Goal: Task Accomplishment & Management: Use online tool/utility

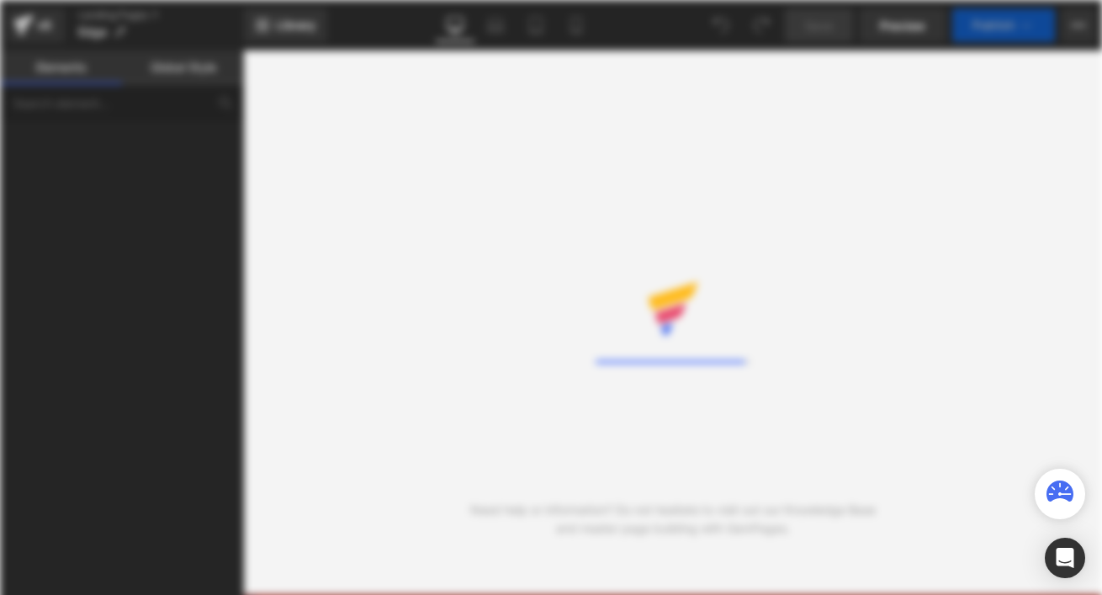
click at [579, 259] on div at bounding box center [550, 297] width 155 height 77
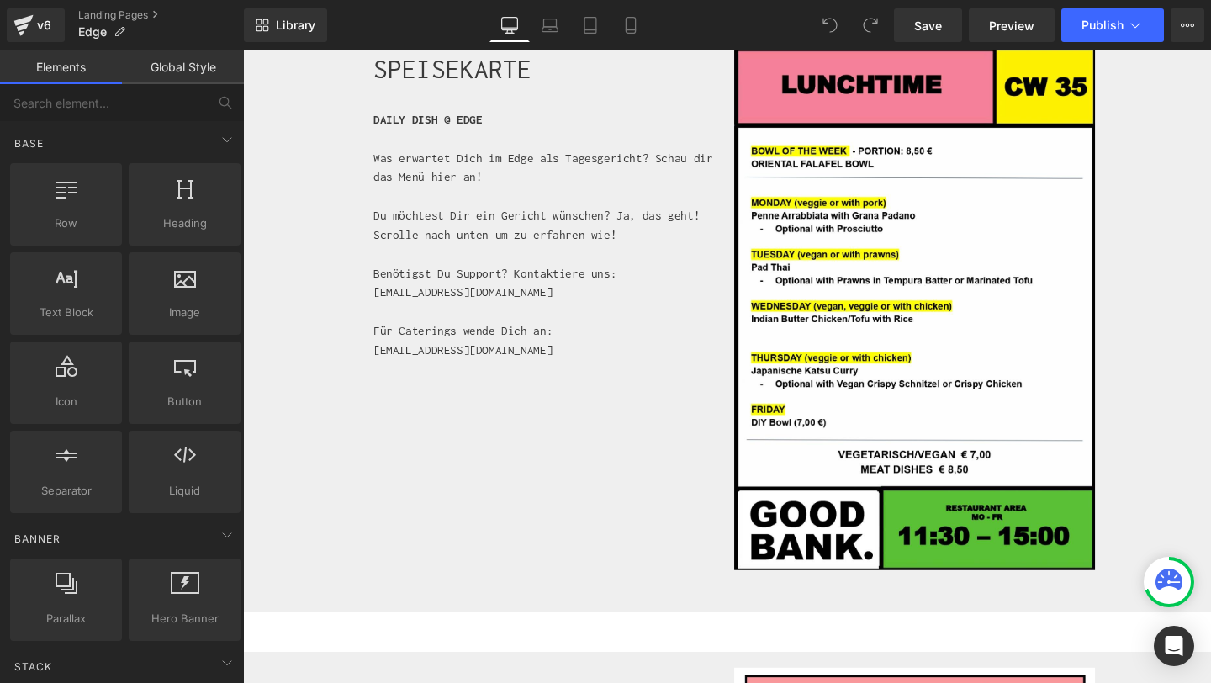
scroll to position [569, 0]
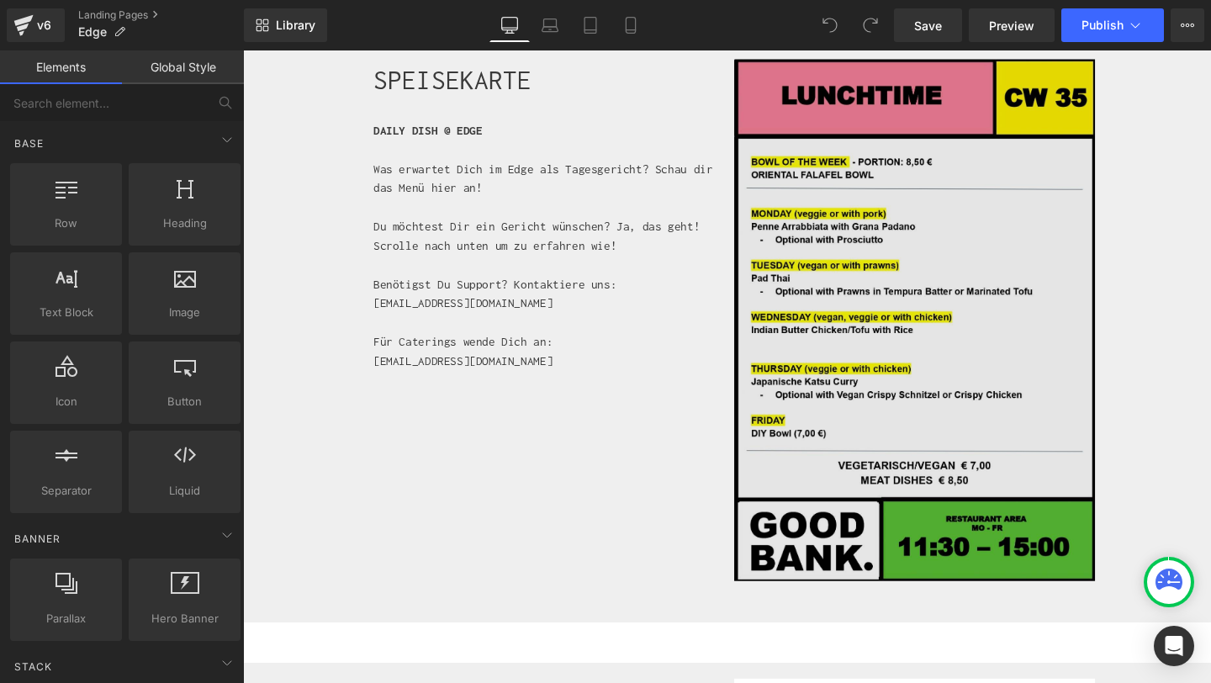
click at [926, 337] on div "Image" at bounding box center [948, 334] width 379 height 548
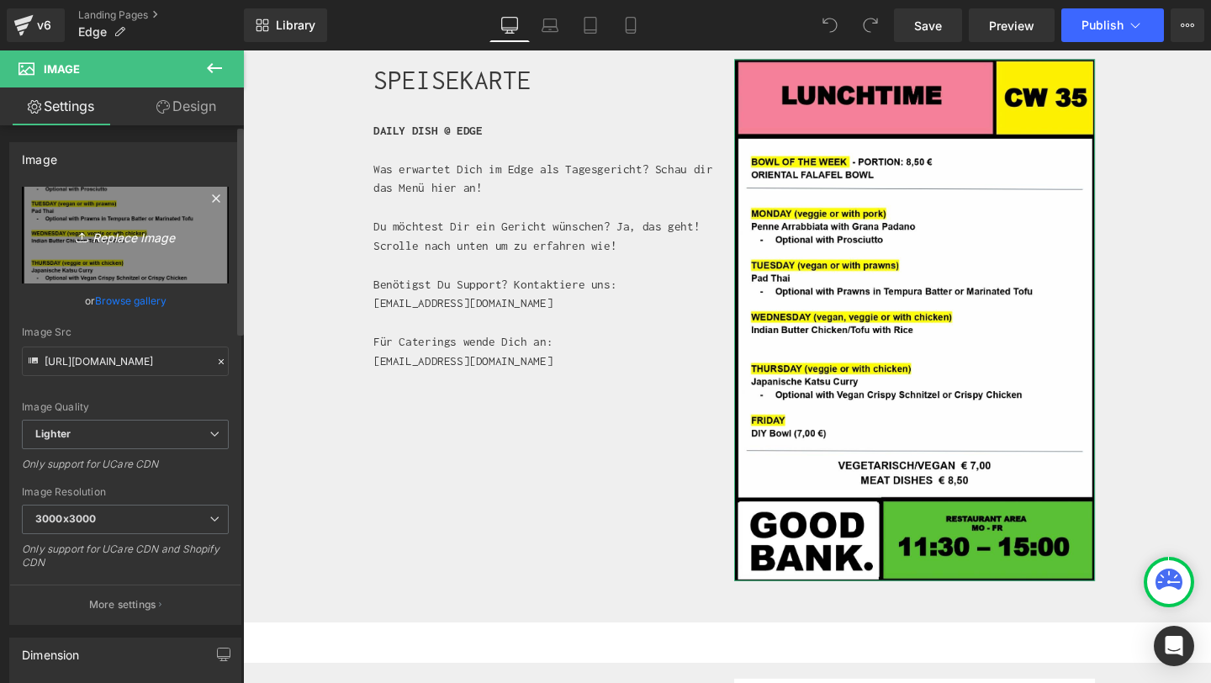
click at [95, 235] on icon "Replace Image" at bounding box center [125, 235] width 135 height 21
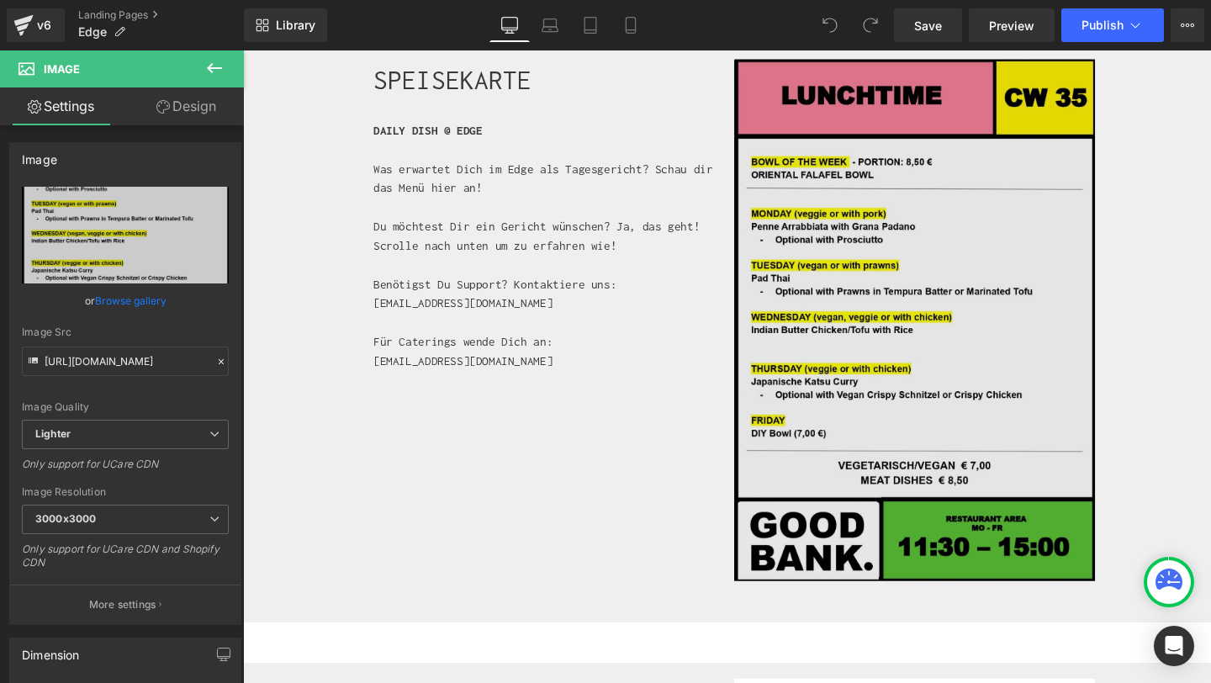
type input "C:\fakepath\Edge_CW_36.jpg"
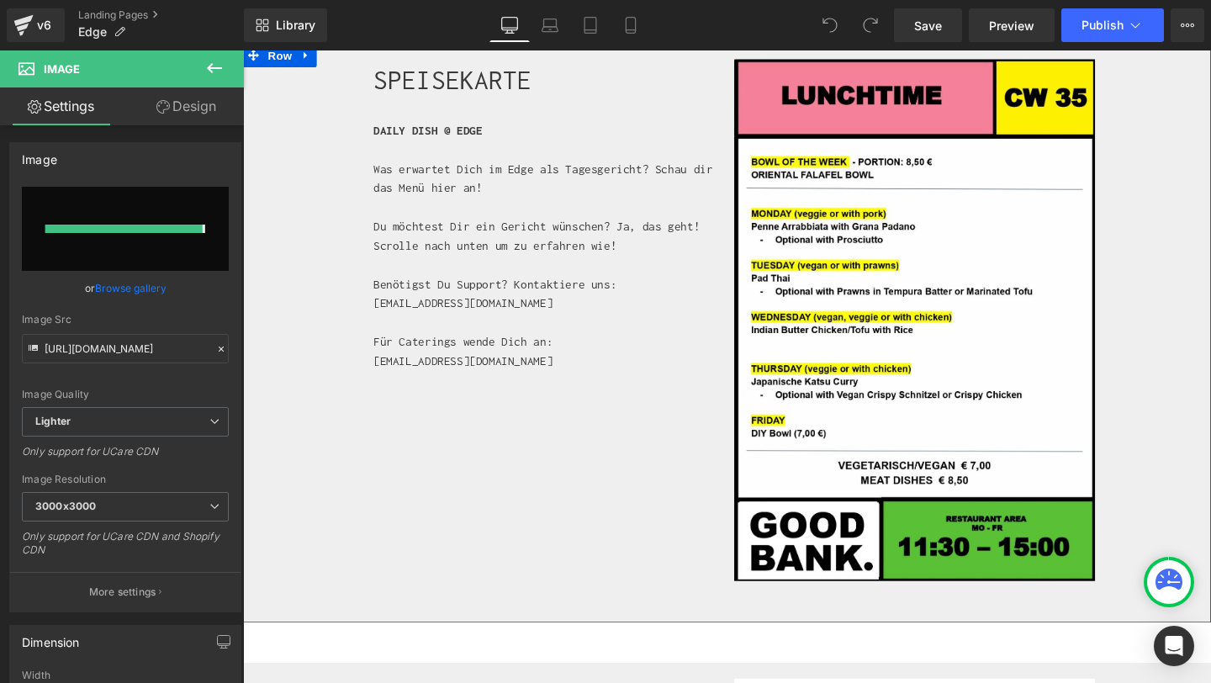
type input "[URL][DOMAIN_NAME]"
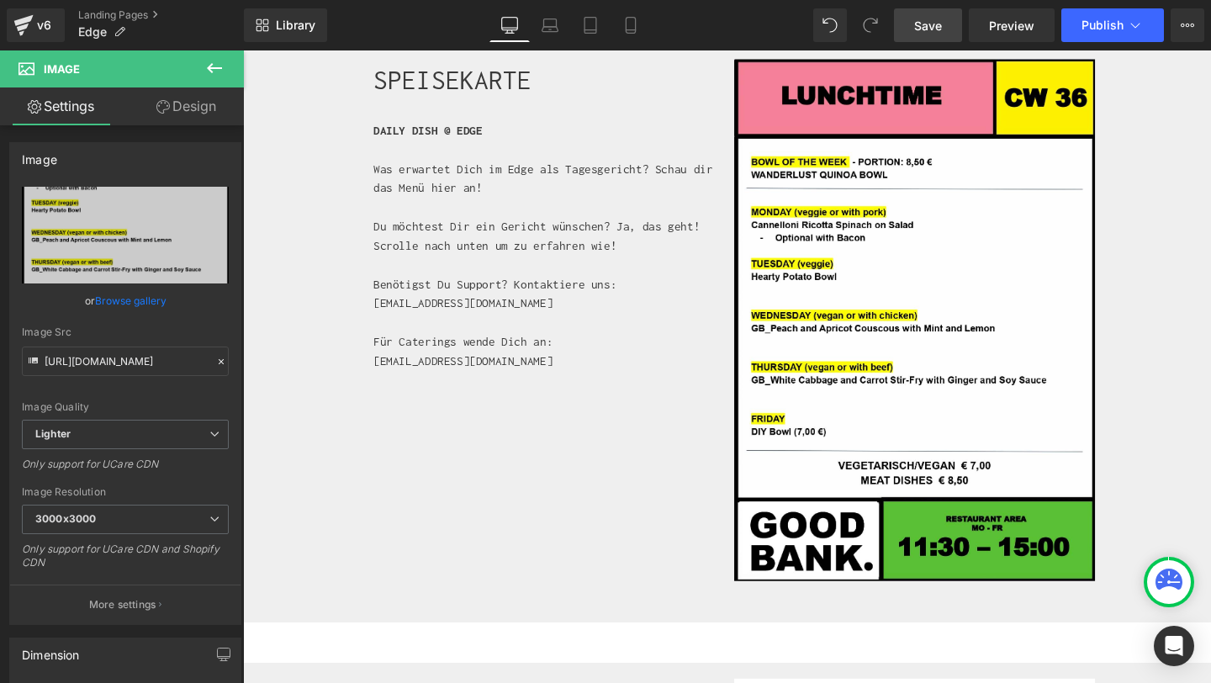
click at [932, 21] on span "Save" at bounding box center [928, 26] width 28 height 18
click at [1113, 27] on span "Publish" at bounding box center [1103, 25] width 42 height 13
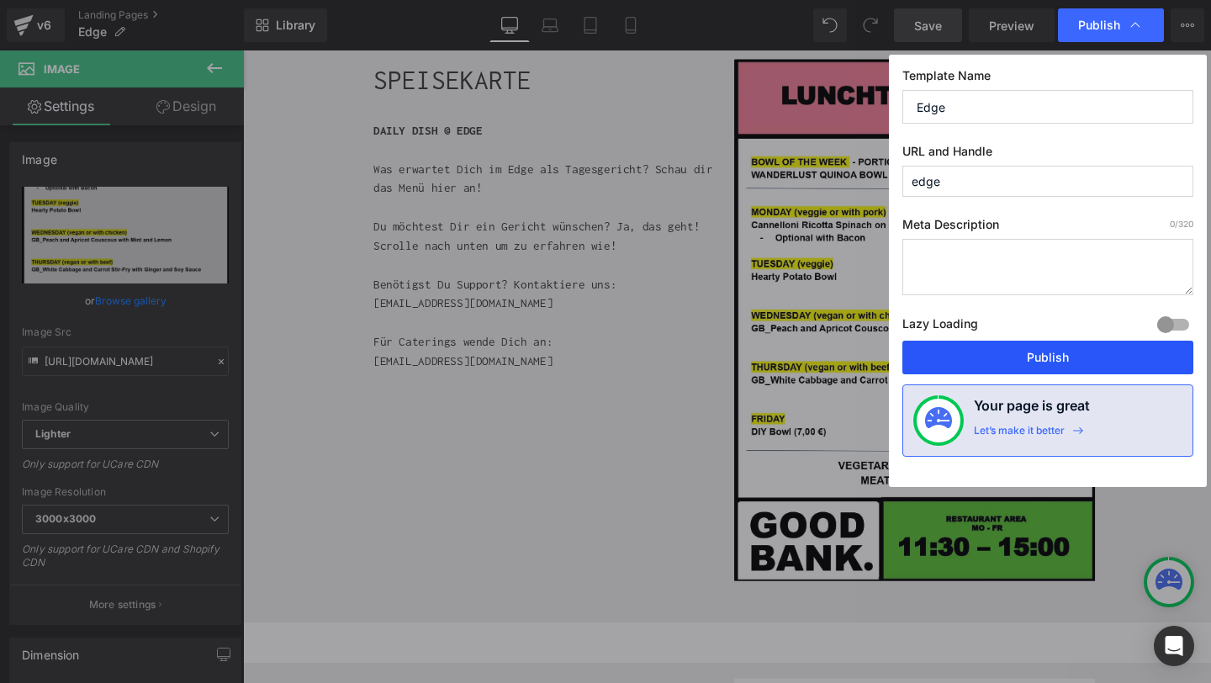
click at [1045, 360] on button "Publish" at bounding box center [1047, 358] width 291 height 34
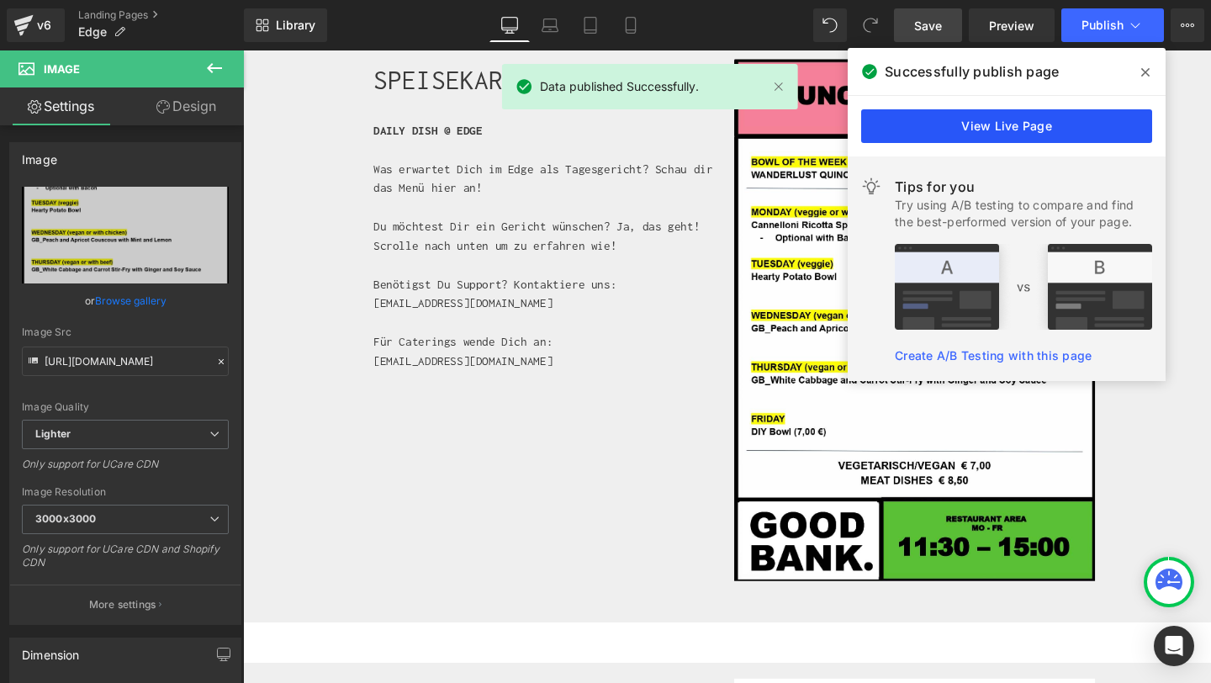
click at [1087, 127] on link "View Live Page" at bounding box center [1006, 126] width 291 height 34
